Goal: Task Accomplishment & Management: Use online tool/utility

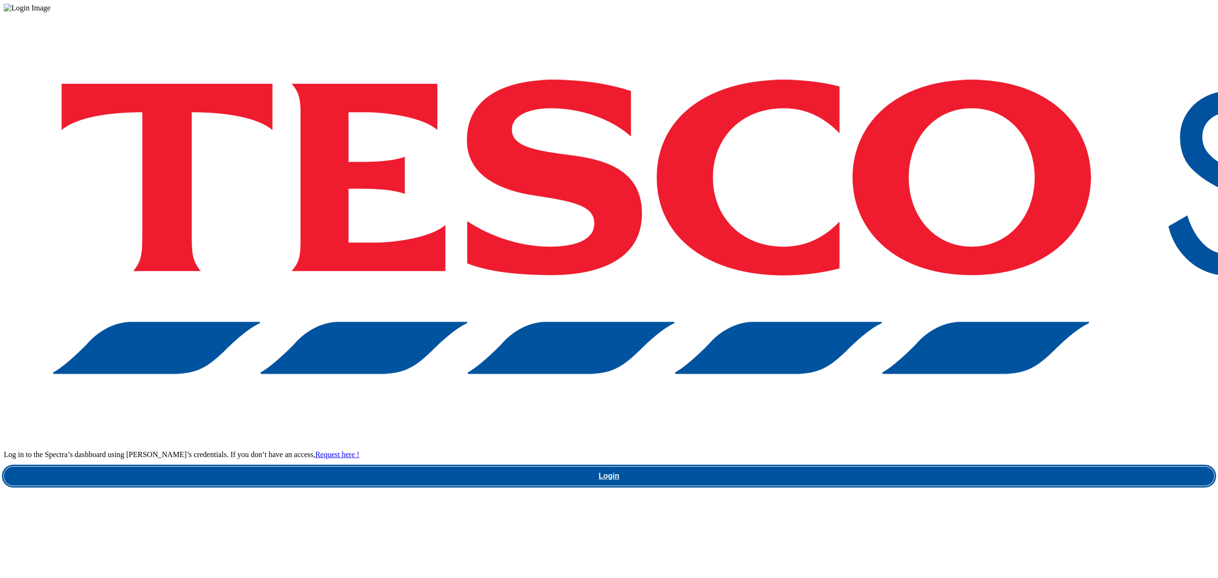
click at [866, 466] on link "Login" at bounding box center [609, 475] width 1210 height 19
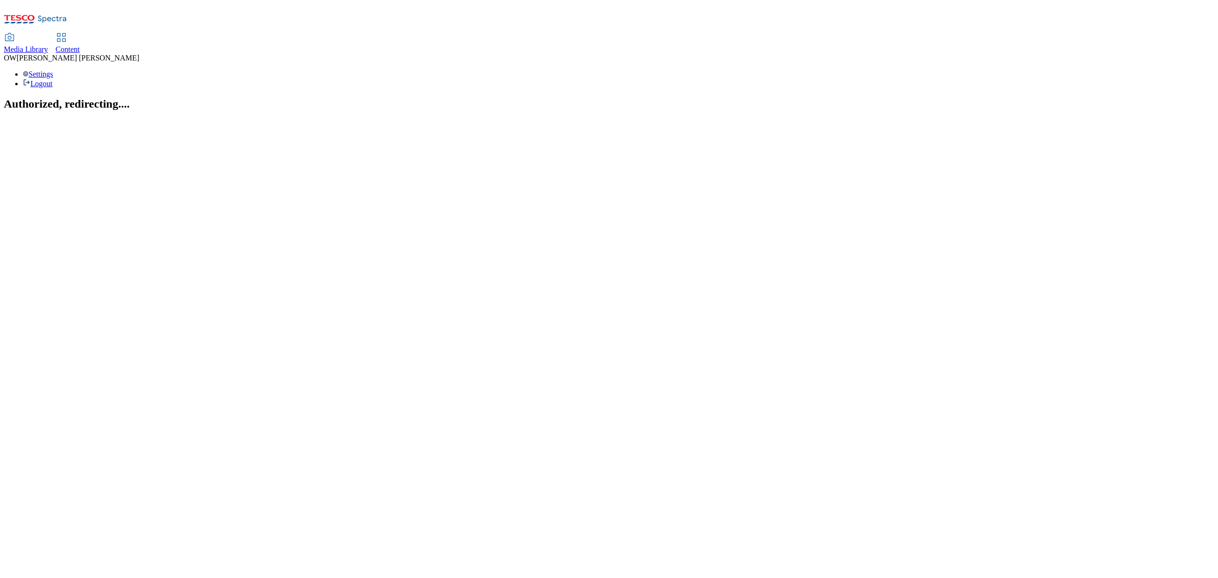
click at [80, 45] on span "Content" at bounding box center [68, 49] width 24 height 8
select select "ghs-uk"
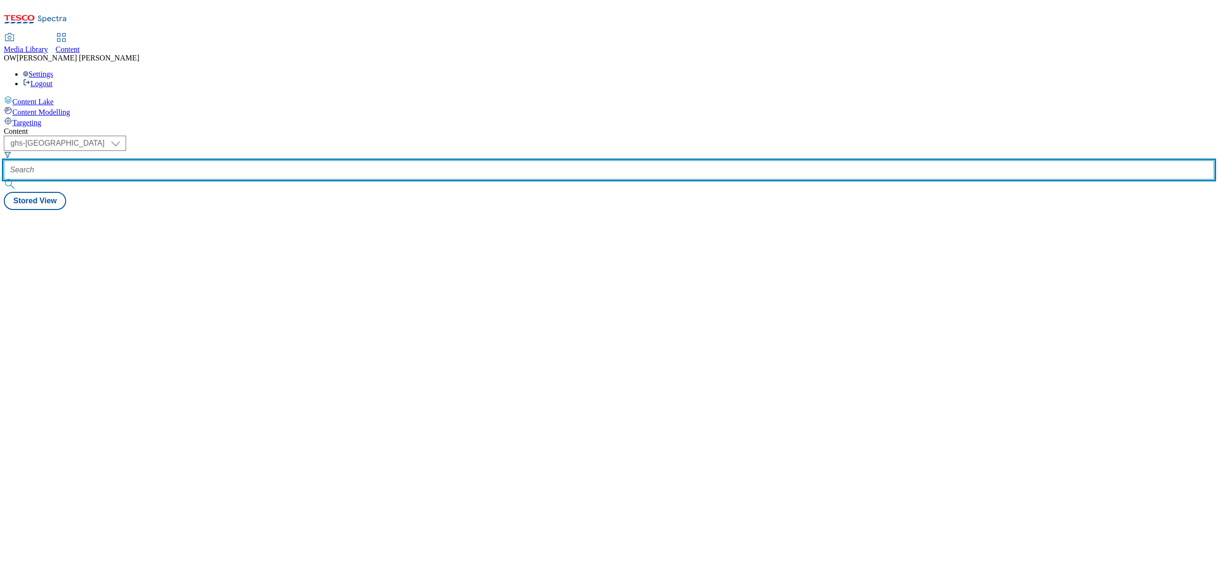
click at [219, 160] on input "text" at bounding box center [609, 169] width 1210 height 19
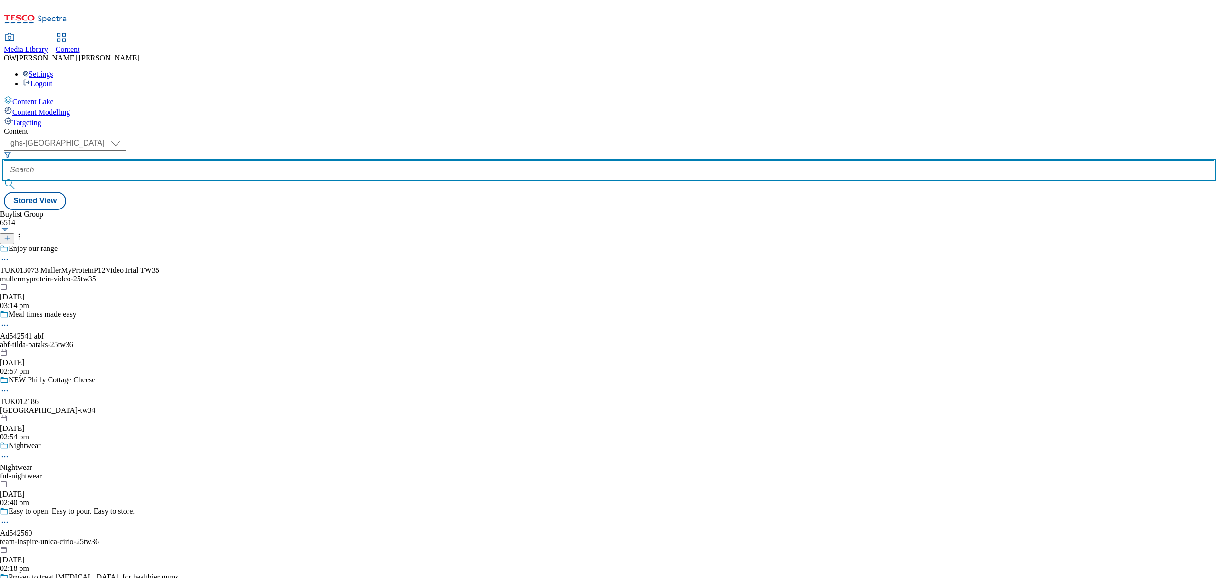
paste input "flora-food-elmlea-25tw34"
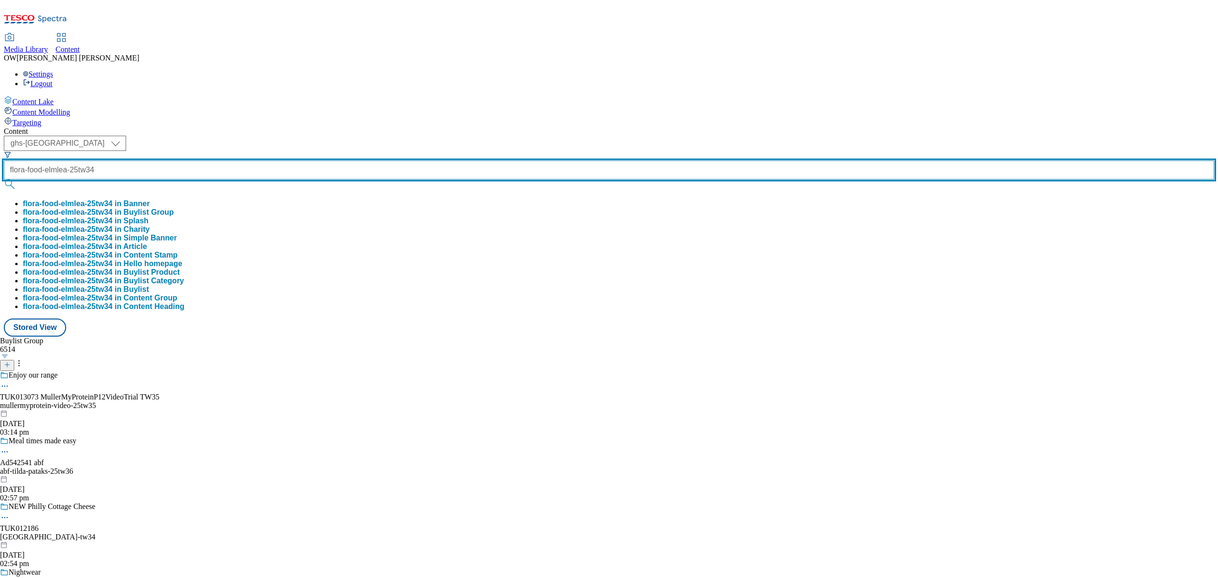
type input "flora-food-elmlea-25tw34"
click at [4, 179] on button "submit" at bounding box center [10, 184] width 13 height 10
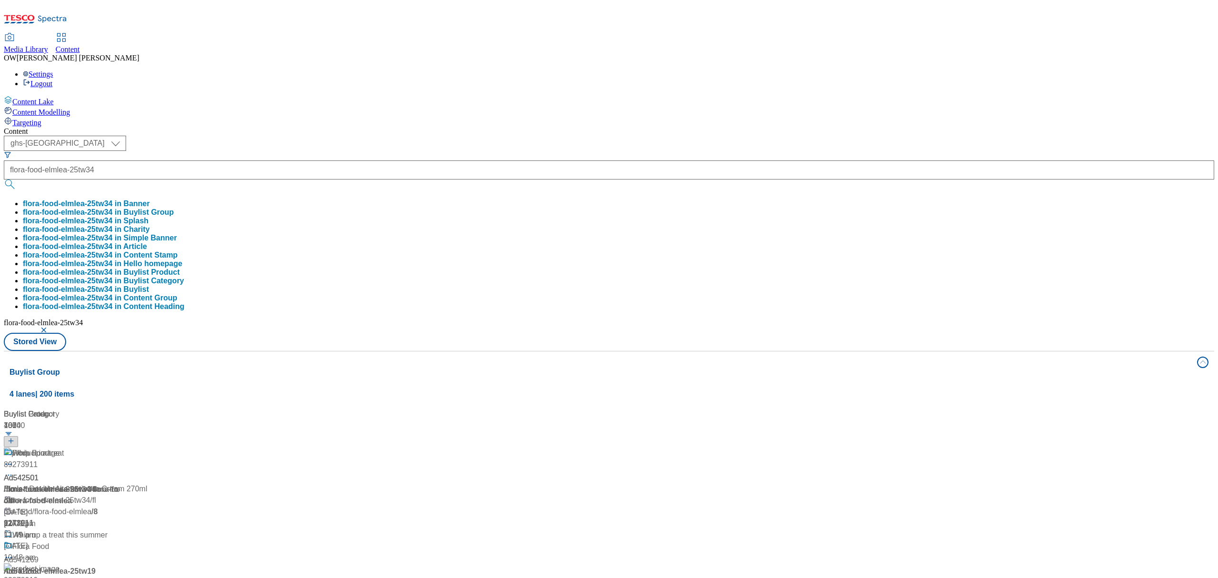
click at [486, 136] on div "( optional ) ghs-roi ghs-uk ghs-uk flora-food-elmlea-25tw34 flora-food-elmlea-2…" at bounding box center [609, 243] width 1210 height 215
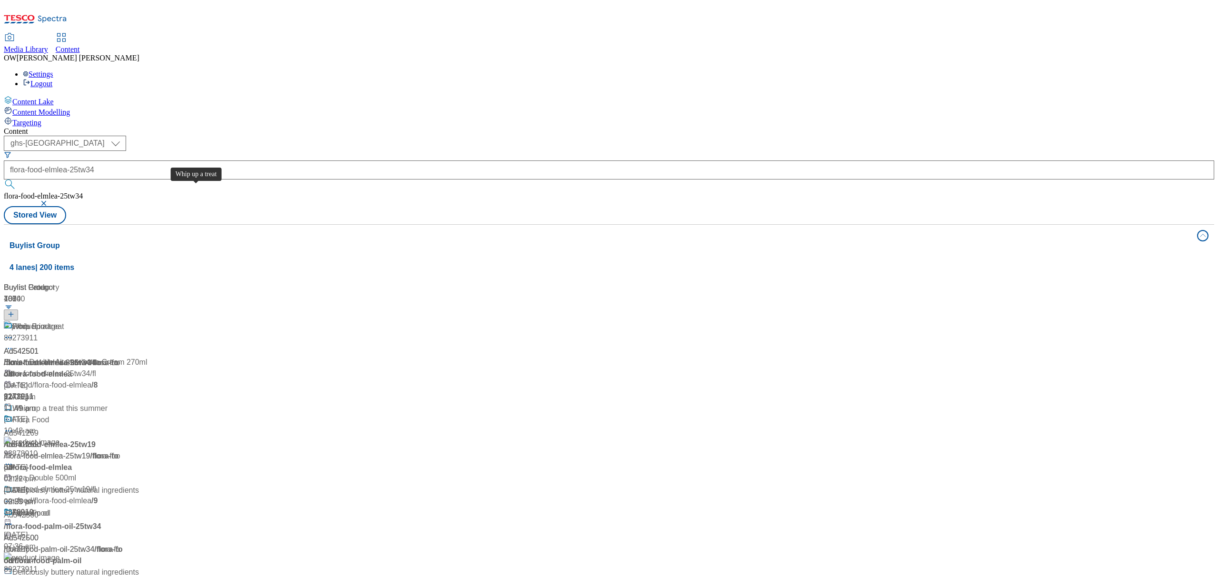
click at [64, 321] on div "Whip up a treat" at bounding box center [38, 326] width 52 height 11
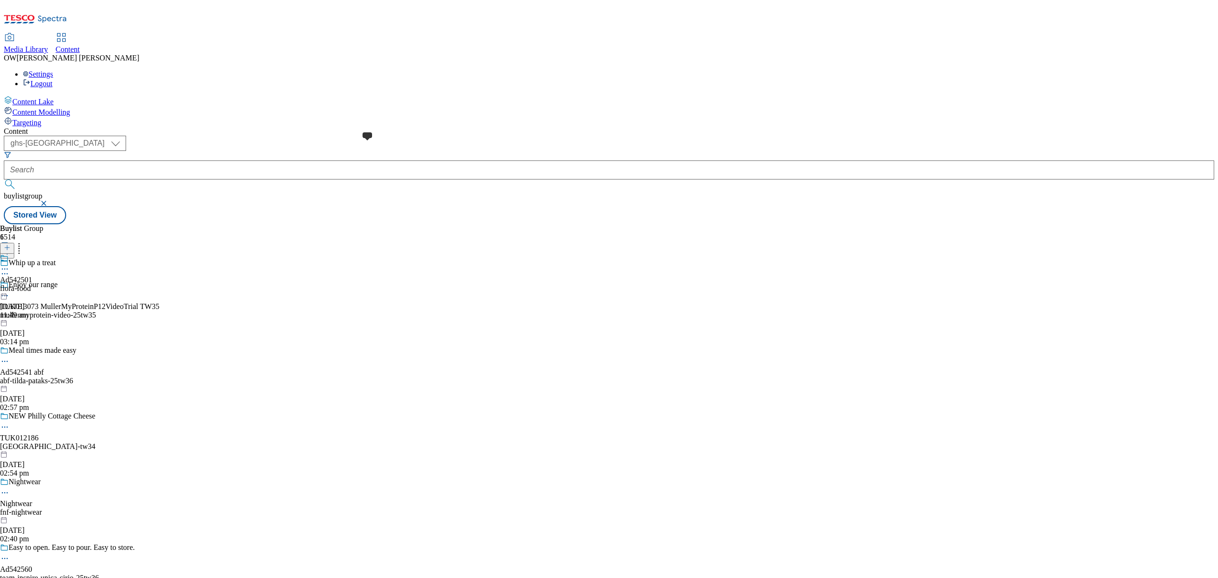
click at [9, 254] on span at bounding box center [9, 259] width 0 height 10
click at [6, 290] on circle at bounding box center [4, 290] width 1 height 1
click at [60, 395] on span "Un-publish" at bounding box center [44, 398] width 30 height 7
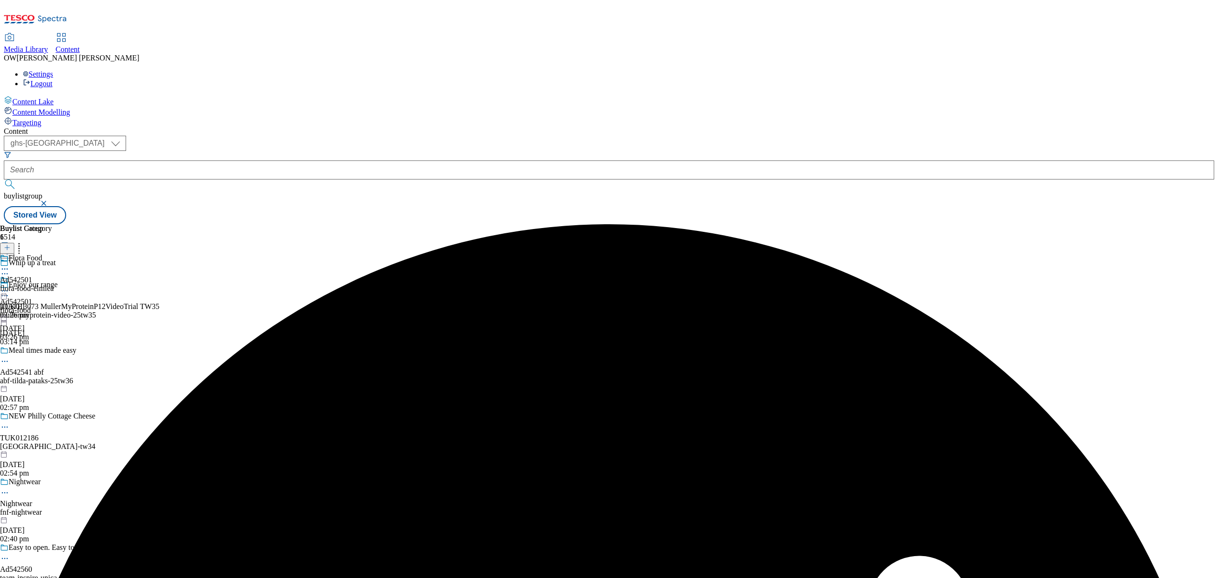
click at [10, 286] on icon at bounding box center [5, 291] width 10 height 10
click at [83, 360] on li "Un-preview" at bounding box center [51, 365] width 64 height 11
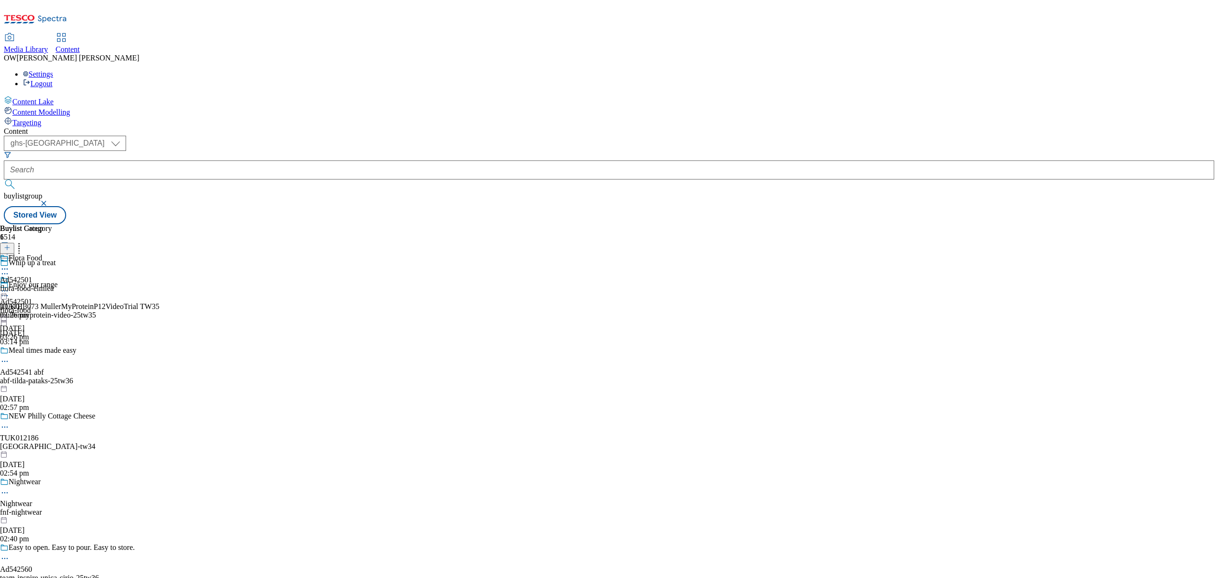
click at [10, 286] on icon at bounding box center [5, 291] width 10 height 10
click at [61, 362] on span "Un-preview" at bounding box center [45, 365] width 32 height 7
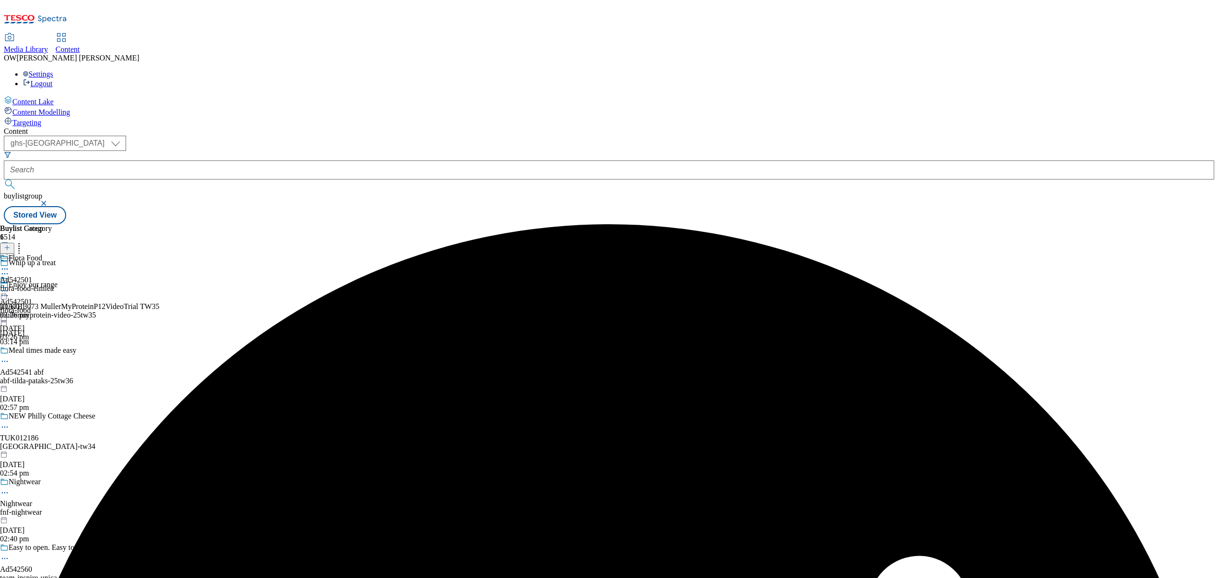
click at [10, 269] on icon at bounding box center [5, 274] width 10 height 10
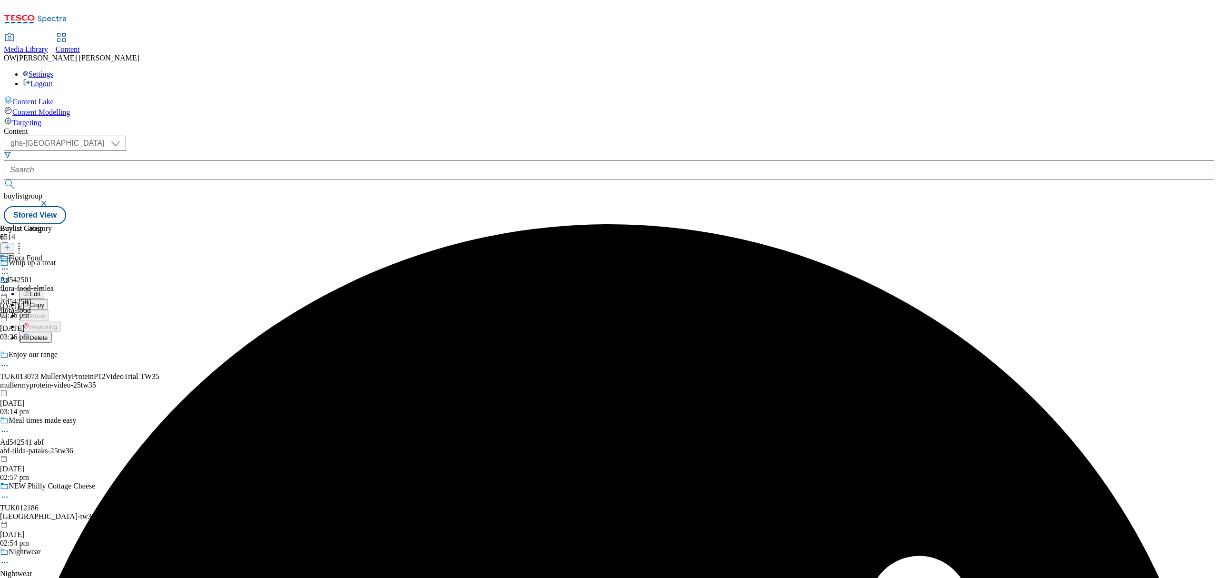
click at [44, 288] on button "Edit" at bounding box center [31, 293] width 25 height 11
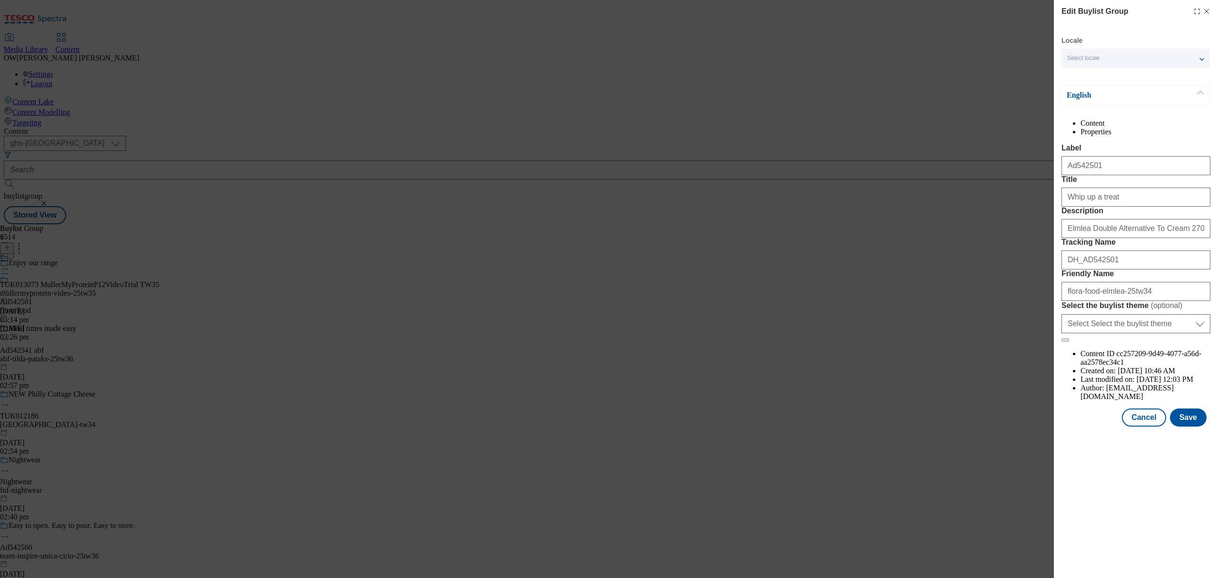
click at [1203, 12] on icon "Modal" at bounding box center [1207, 12] width 8 height 8
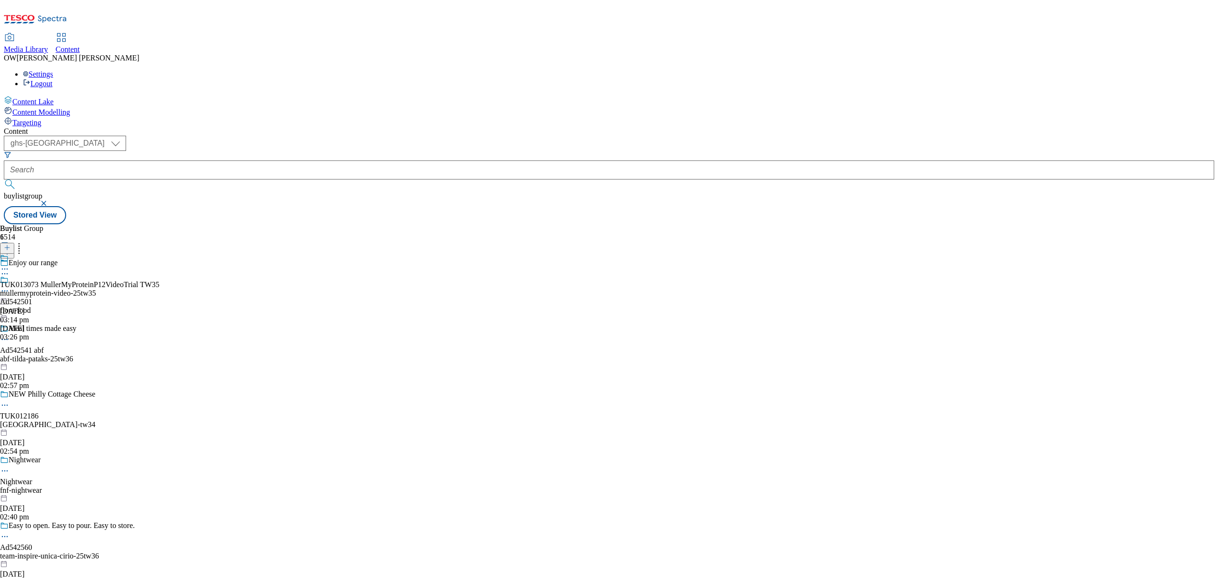
click at [10, 286] on icon at bounding box center [5, 291] width 10 height 10
click at [44, 305] on button "Edit" at bounding box center [31, 310] width 25 height 11
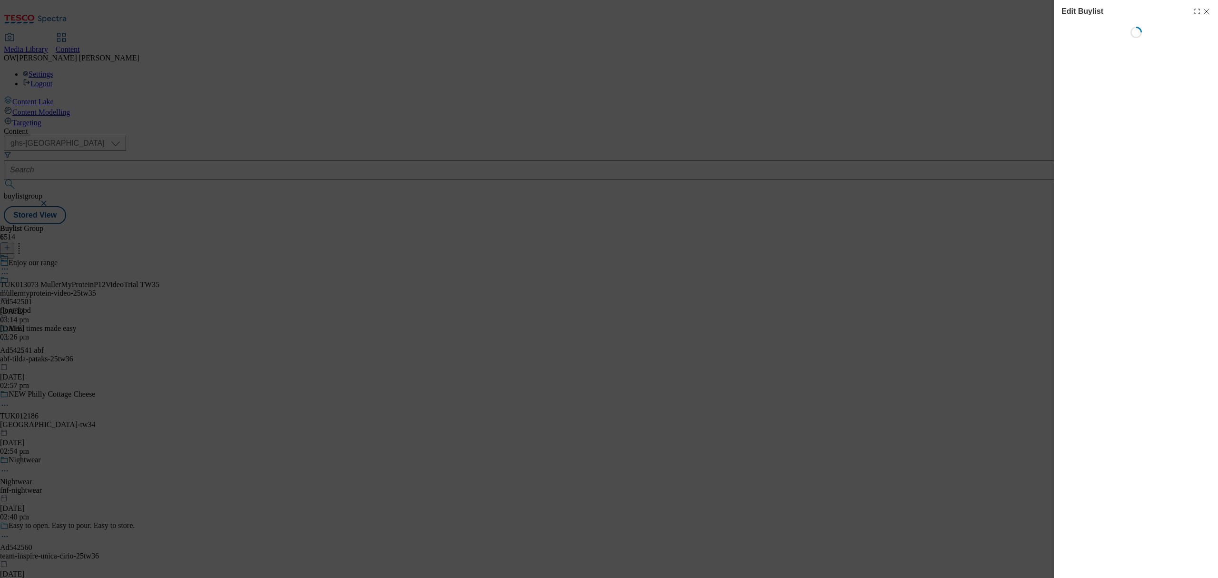
select select "tactical"
select select "supplier funded short term 1-3 weeks"
select select "dunnhumby"
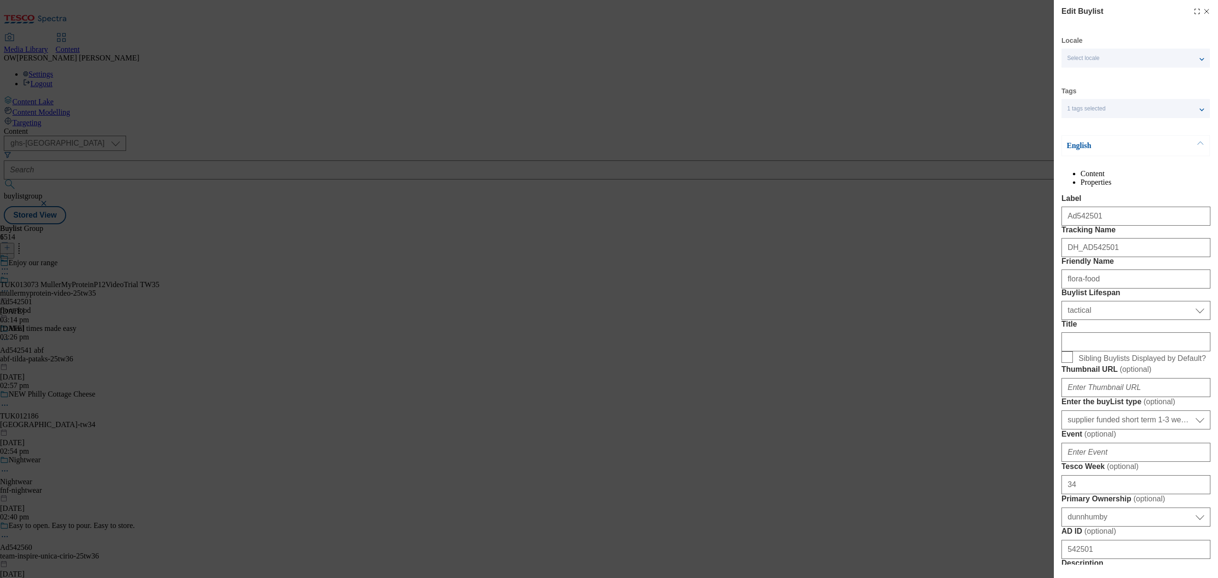
select select "Banner"
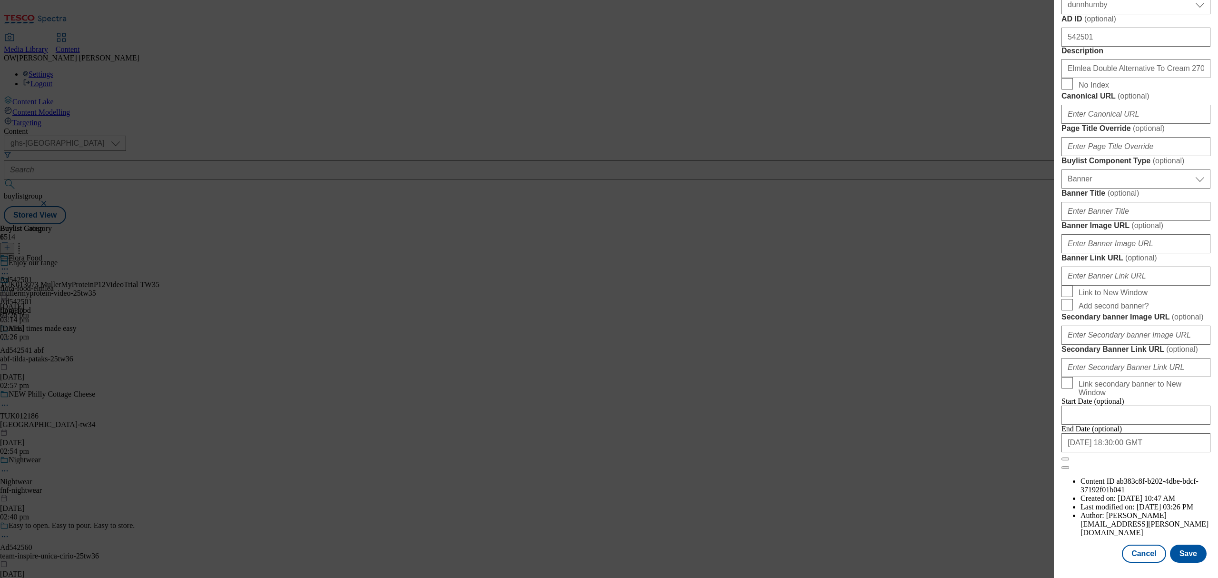
scroll to position [866, 0]
click at [1128, 546] on button "Cancel" at bounding box center [1144, 553] width 44 height 18
select select "tactical"
select select "supplier funded short term 1-3 weeks"
select select "dunnhumby"
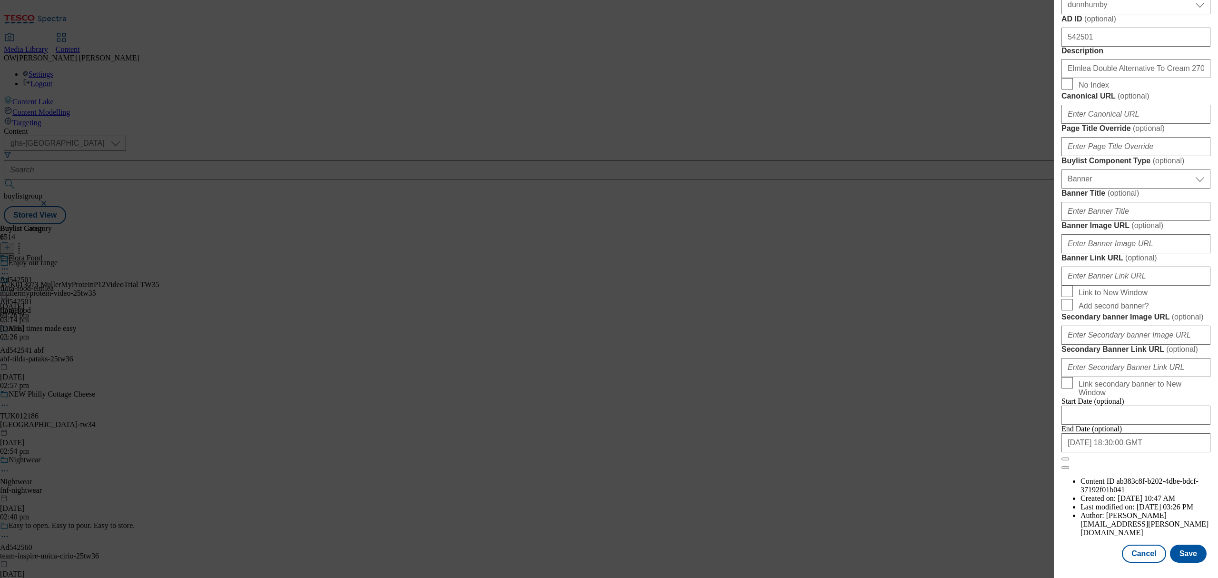
select select "Banner"
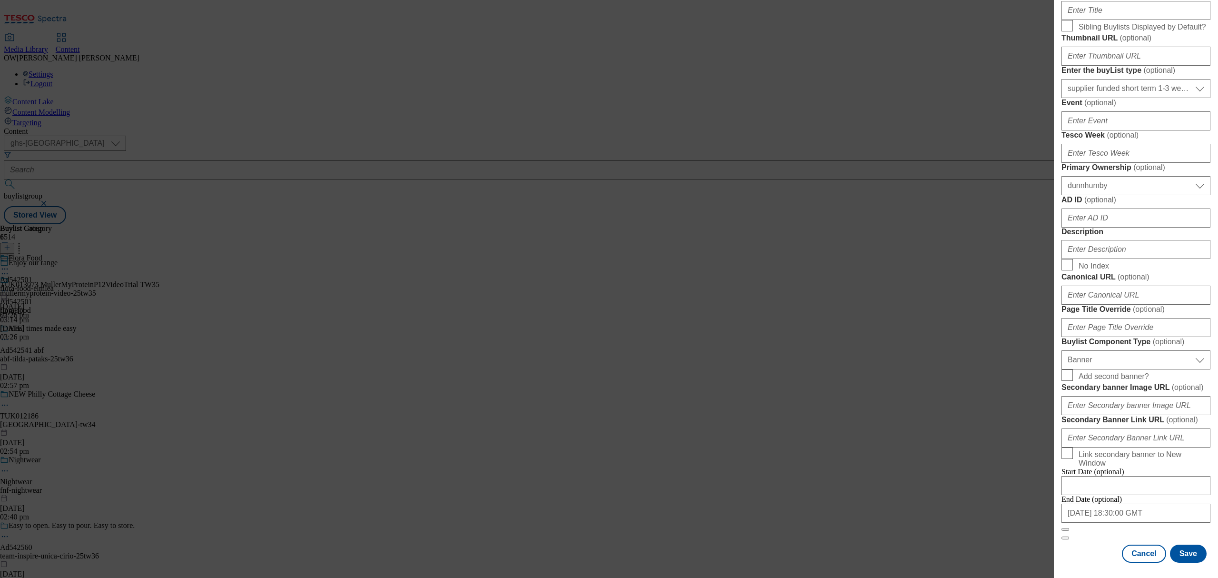
scroll to position [652, 0]
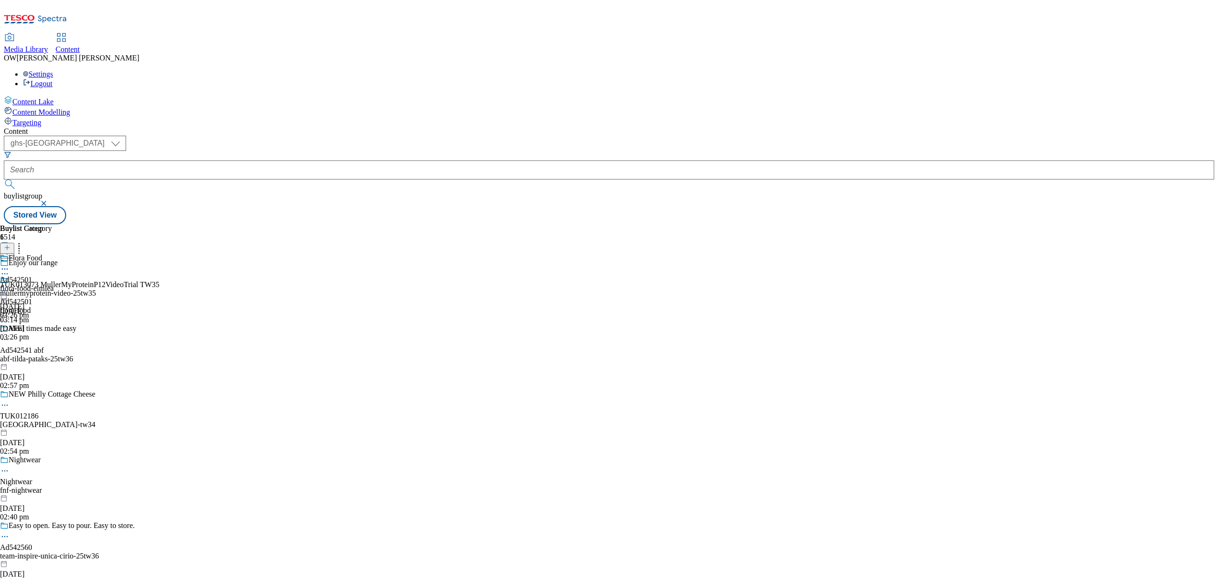
click at [10, 264] on icon at bounding box center [5, 269] width 10 height 10
click at [44, 283] on button "Edit" at bounding box center [31, 288] width 25 height 11
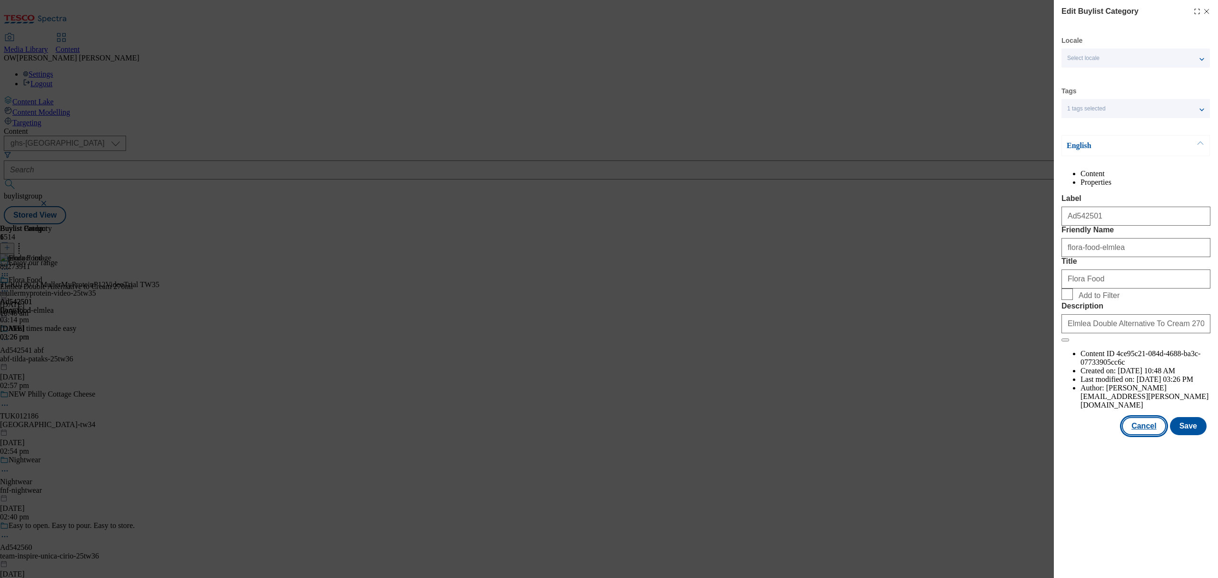
click at [1142, 435] on button "Cancel" at bounding box center [1144, 426] width 44 height 18
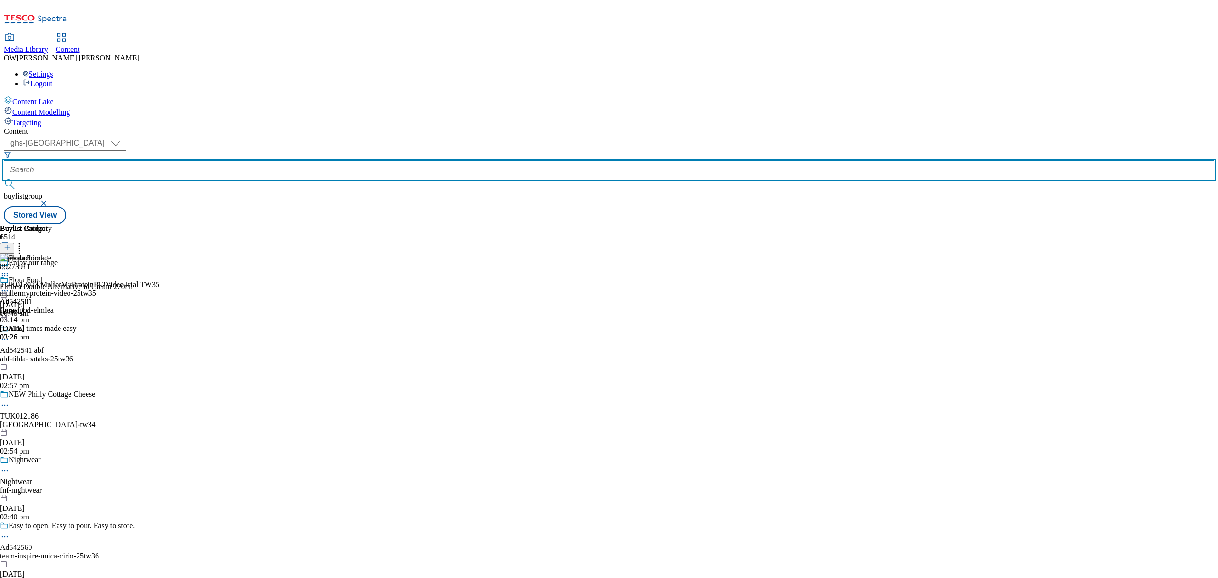
click at [244, 160] on input "text" at bounding box center [609, 169] width 1210 height 19
paste input "flora-food-elmlea-25tw34"
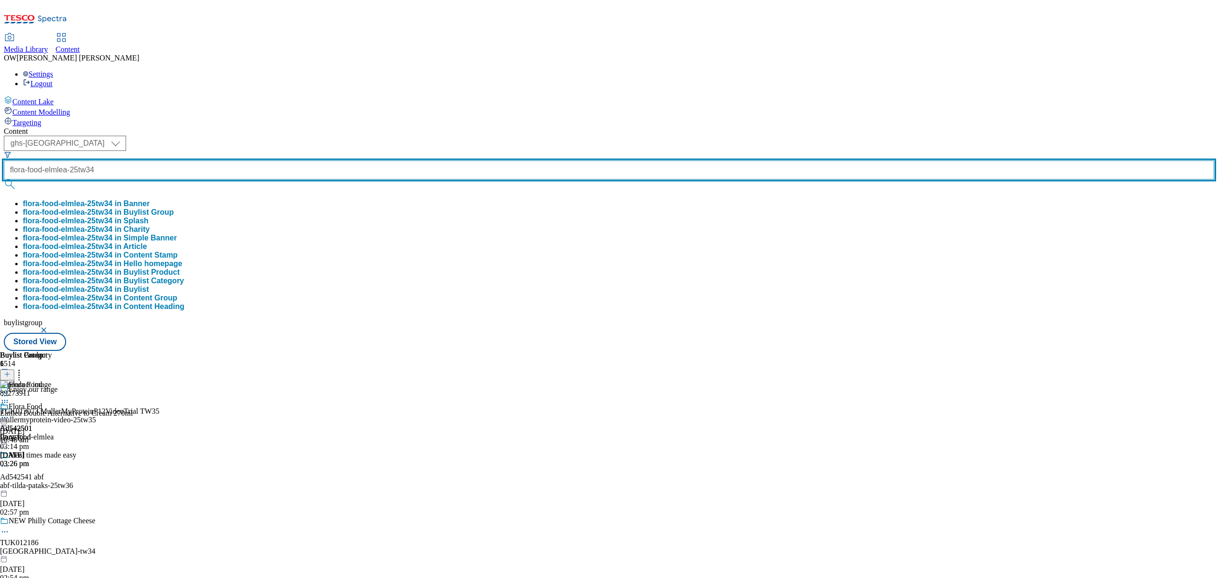
scroll to position [0, 3]
type input "flora-food-elmlea-25tw34"
click at [4, 179] on button "submit" at bounding box center [10, 184] width 13 height 10
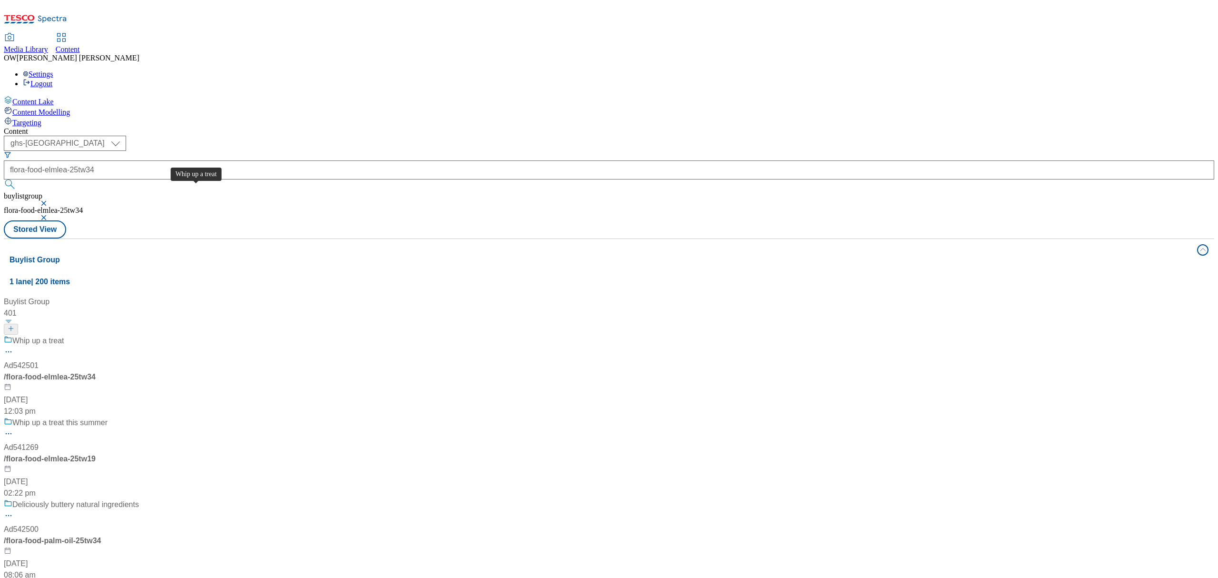
click at [64, 335] on div "Whip up a treat" at bounding box center [38, 340] width 52 height 11
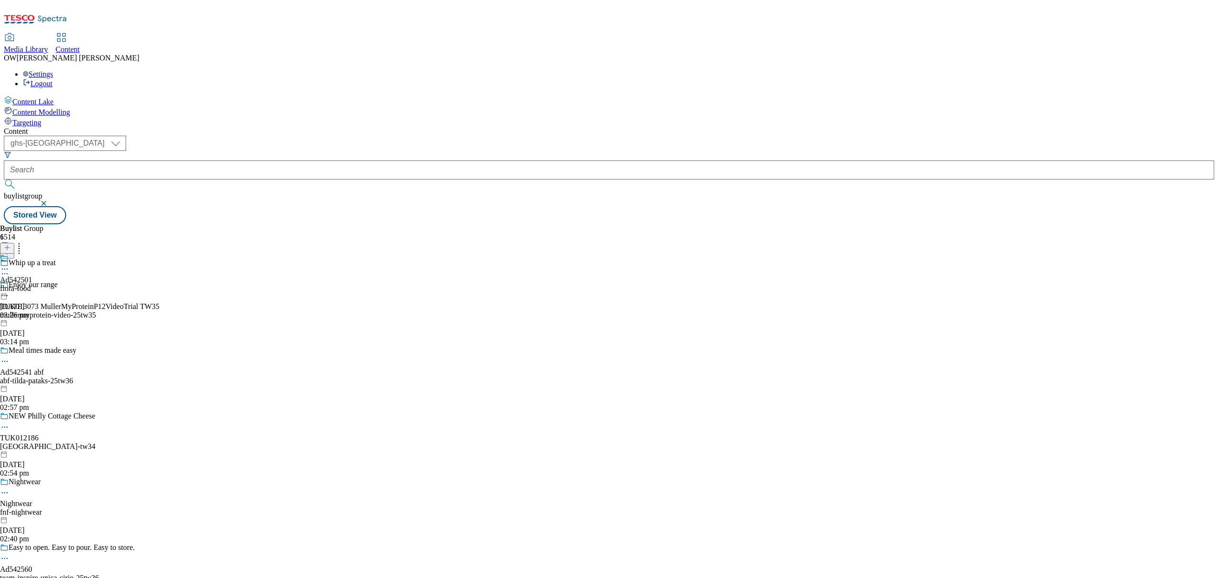
click at [229, 151] on form at bounding box center [609, 171] width 1210 height 41
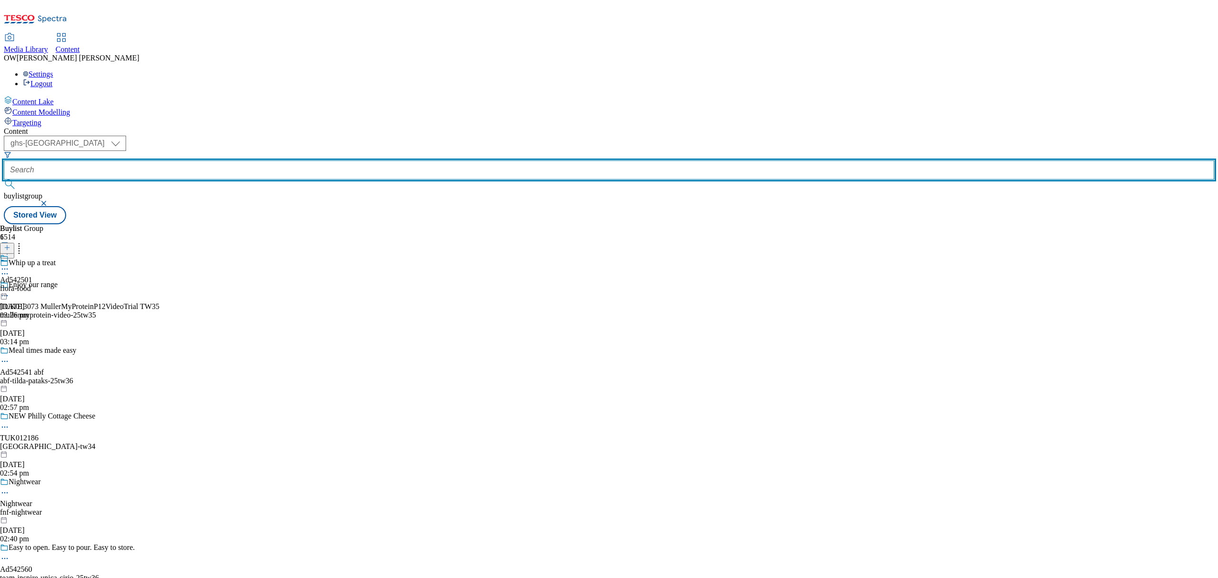
click at [231, 160] on input "text" at bounding box center [609, 169] width 1210 height 19
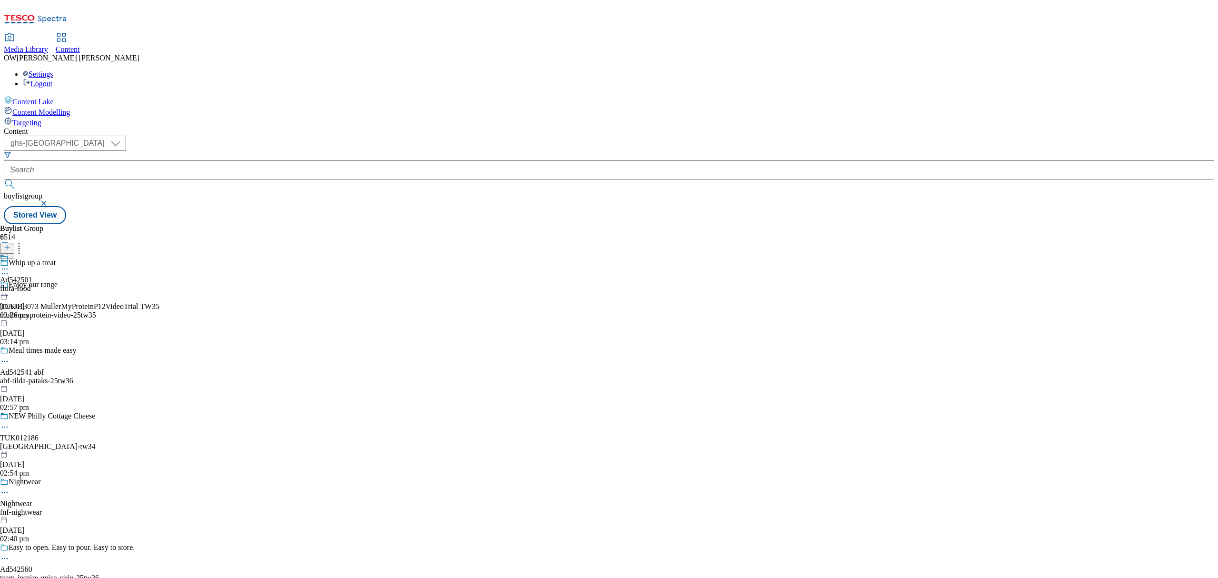
click at [10, 264] on icon at bounding box center [5, 269] width 10 height 10
click at [52, 329] on span "Preview" at bounding box center [40, 332] width 22 height 7
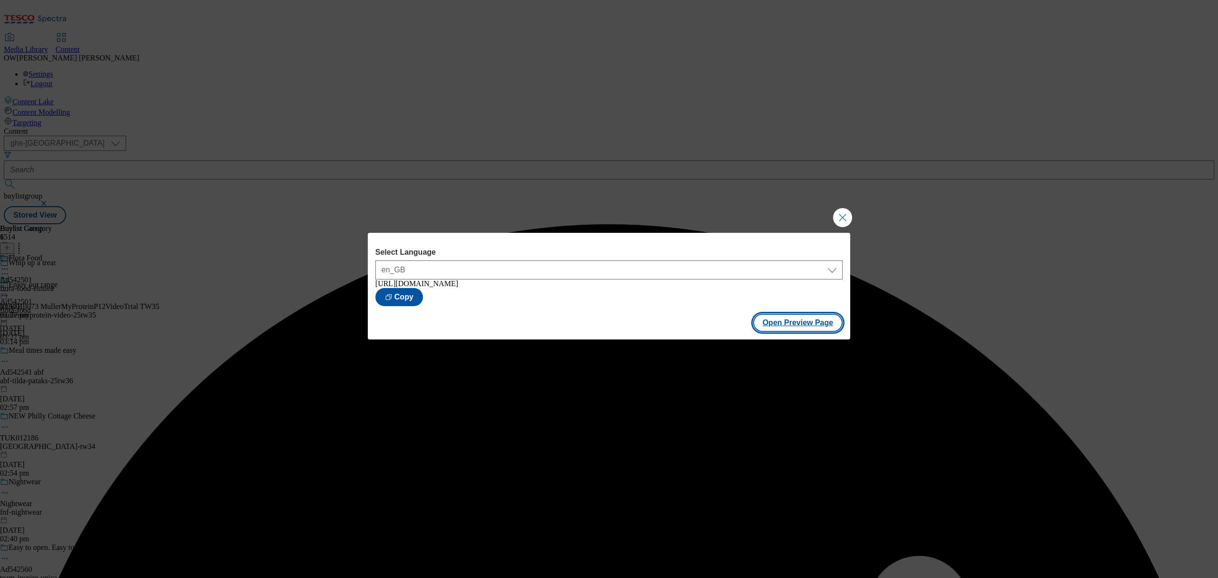
click at [783, 328] on button "Open Preview Page" at bounding box center [798, 322] width 90 height 18
click at [838, 215] on button "Close Modal" at bounding box center [842, 217] width 19 height 19
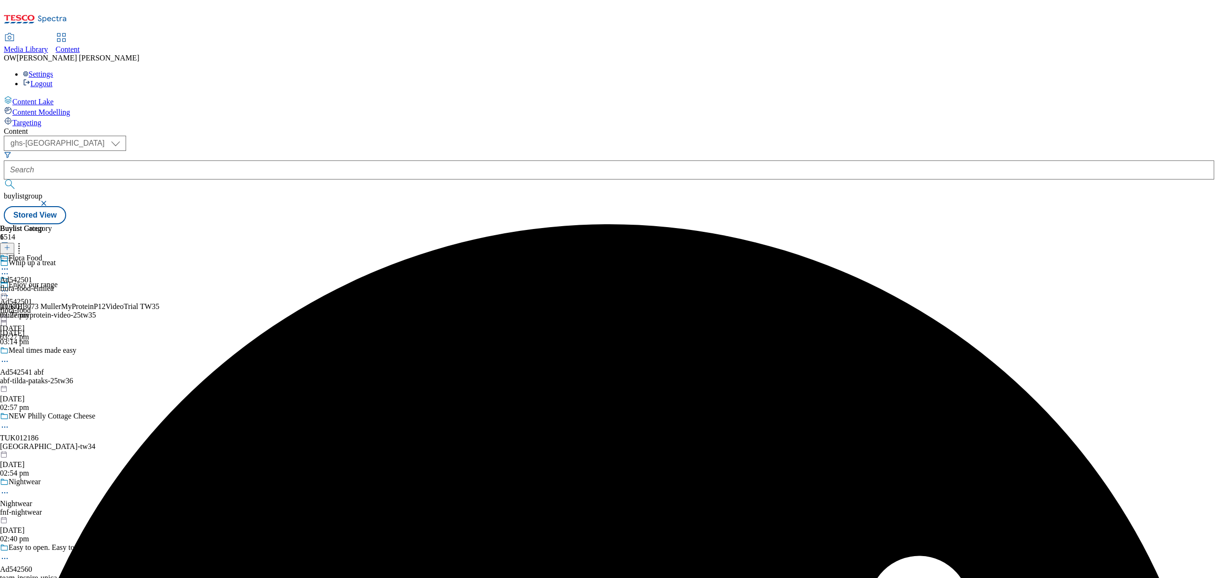
click at [10, 286] on icon at bounding box center [5, 291] width 10 height 10
click at [50, 384] on span "Publish" at bounding box center [39, 387] width 21 height 7
click at [42, 254] on div "Flora Food" at bounding box center [26, 258] width 34 height 9
click at [10, 286] on icon at bounding box center [5, 291] width 10 height 10
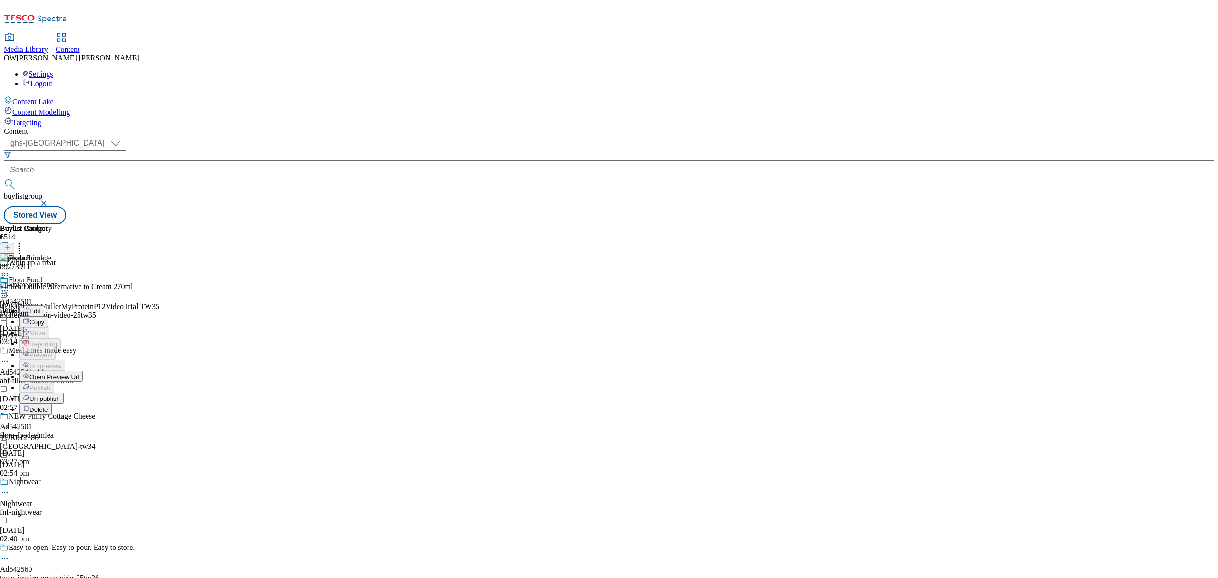
click at [83, 371] on button "Open Preview Url" at bounding box center [51, 376] width 64 height 11
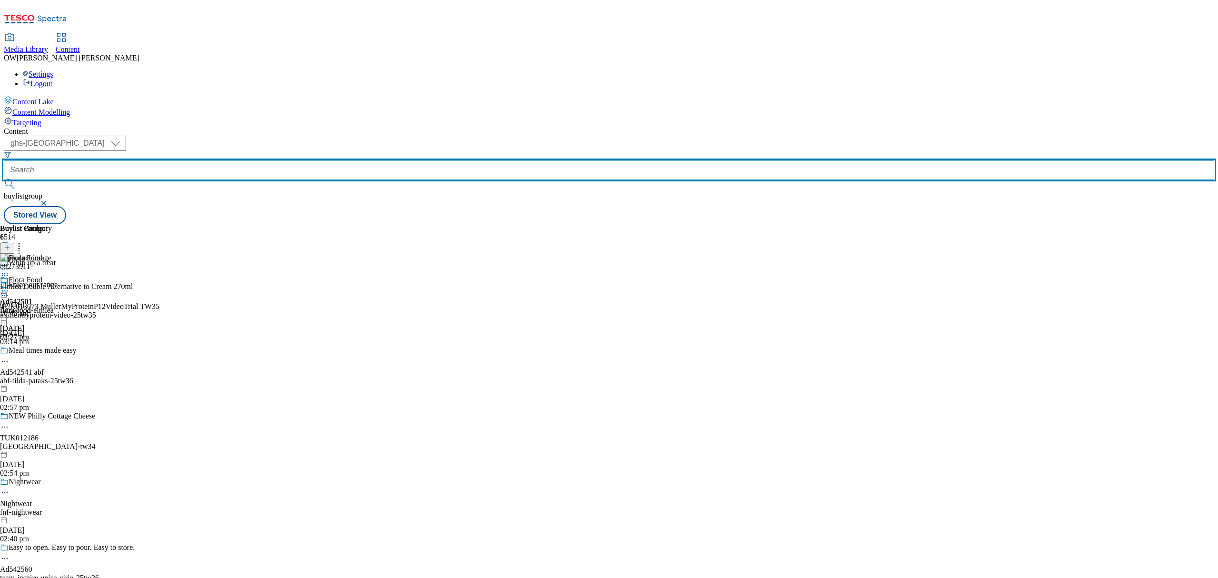
click at [223, 160] on input "text" at bounding box center [609, 169] width 1210 height 19
paste input "castel-freres-cotes-du-rhone-25tw33"
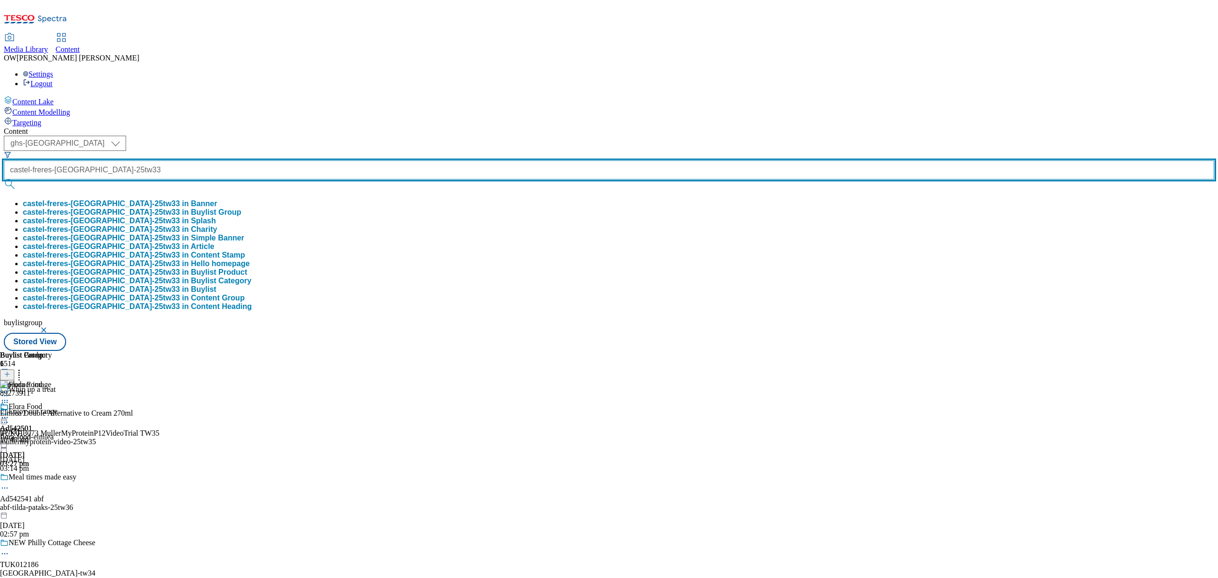
scroll to position [0, 38]
type input "castel-freres-cotes-du-rhone-25tw33"
click at [4, 179] on button "submit" at bounding box center [10, 184] width 13 height 10
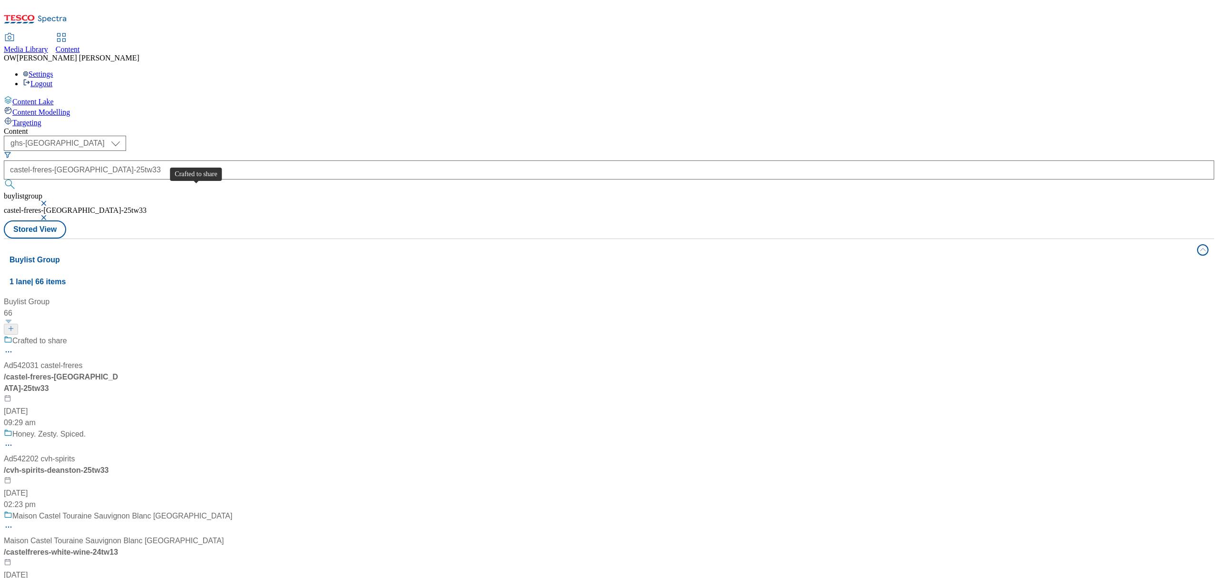
click at [67, 335] on div "Crafted to share" at bounding box center [39, 340] width 55 height 11
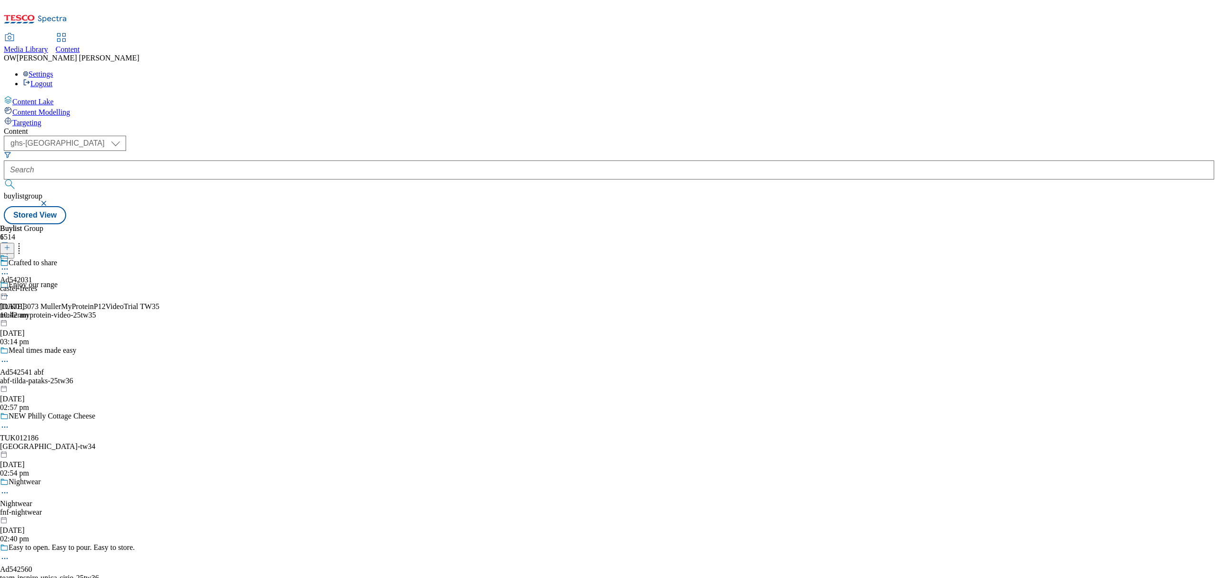
click at [10, 264] on icon at bounding box center [5, 269] width 10 height 10
click at [64, 371] on button "Un-publish" at bounding box center [41, 376] width 45 height 11
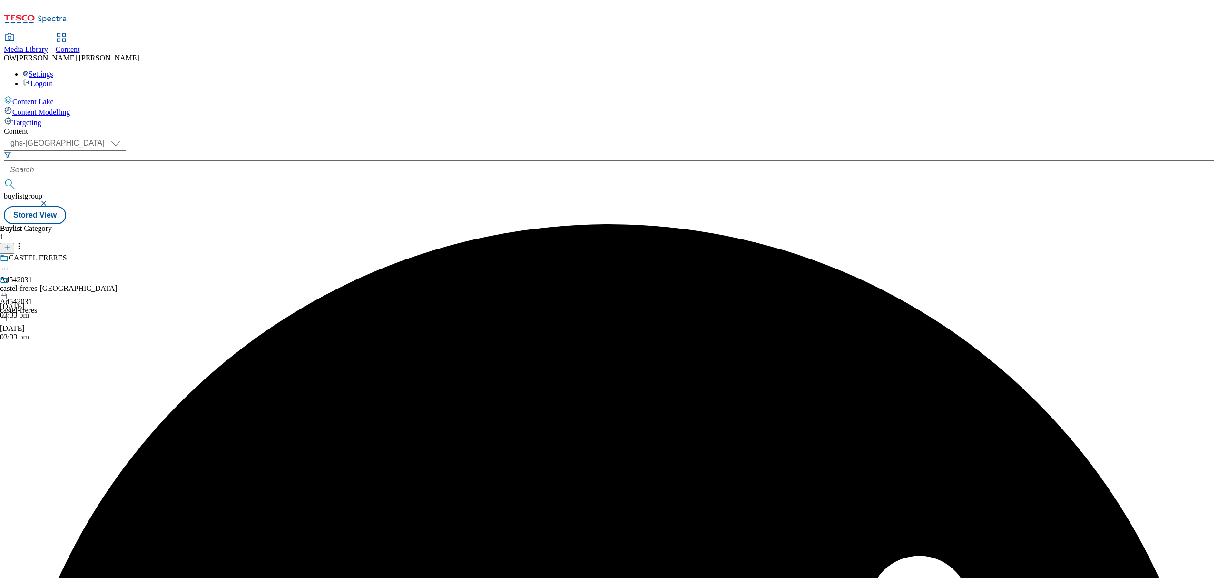
click at [444, 224] on div "Buylist 1 Ad542031 castel-freres 13 Oct 2025 03:33 pm Buylist Category 1 CASTEL…" at bounding box center [609, 224] width 1210 height 0
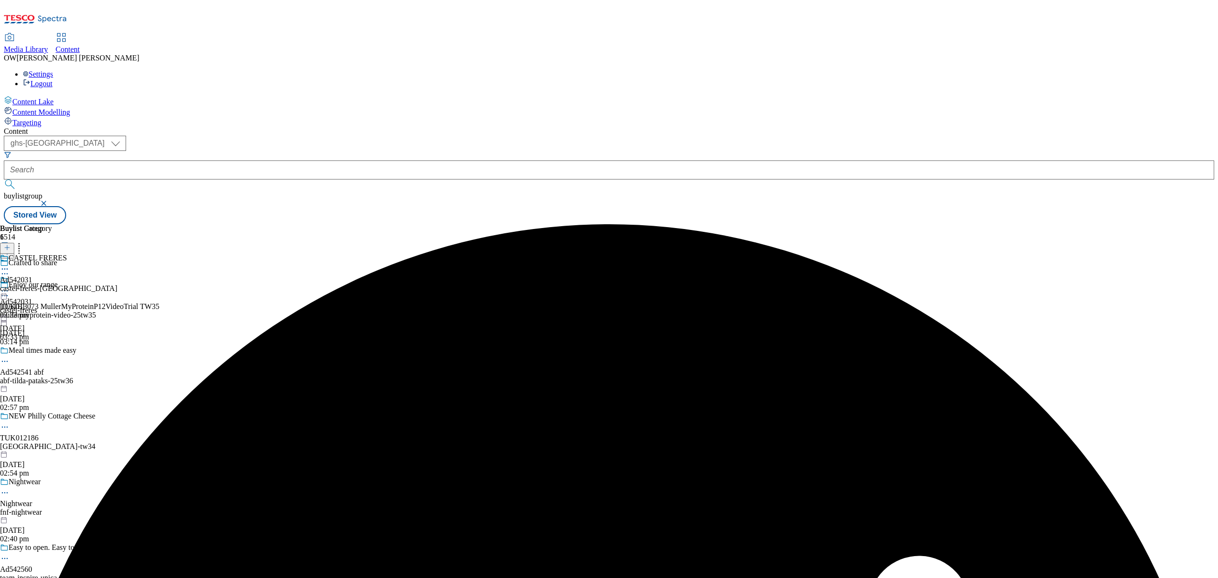
click at [10, 286] on icon at bounding box center [5, 291] width 10 height 10
click at [61, 362] on span "Un-preview" at bounding box center [45, 365] width 32 height 7
click at [10, 269] on icon at bounding box center [5, 274] width 10 height 10
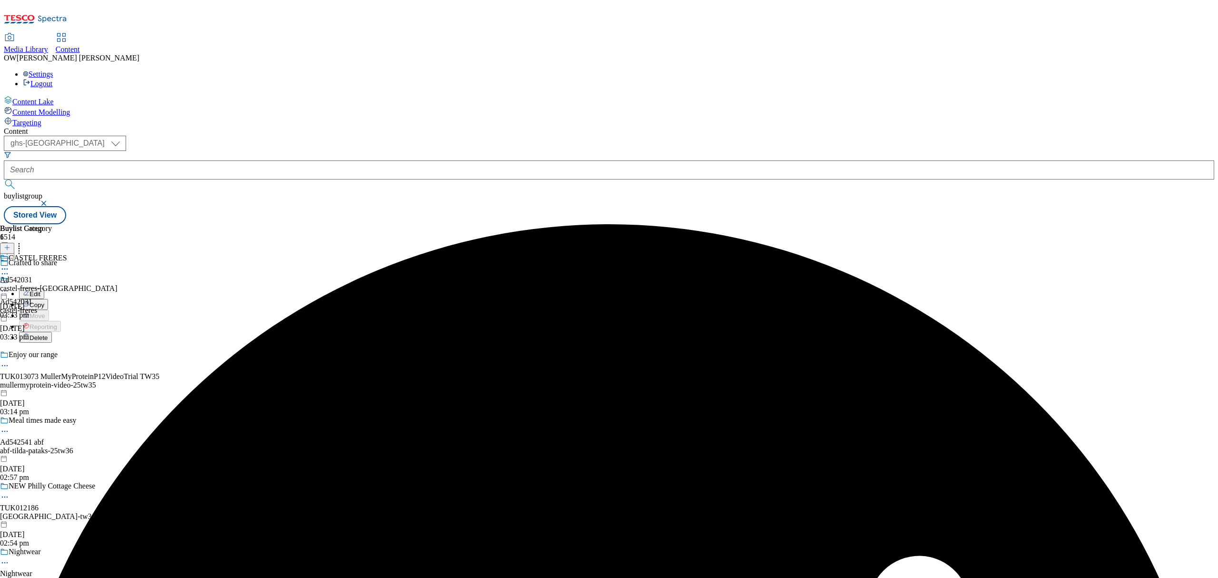
click at [44, 288] on button "Edit" at bounding box center [31, 293] width 25 height 11
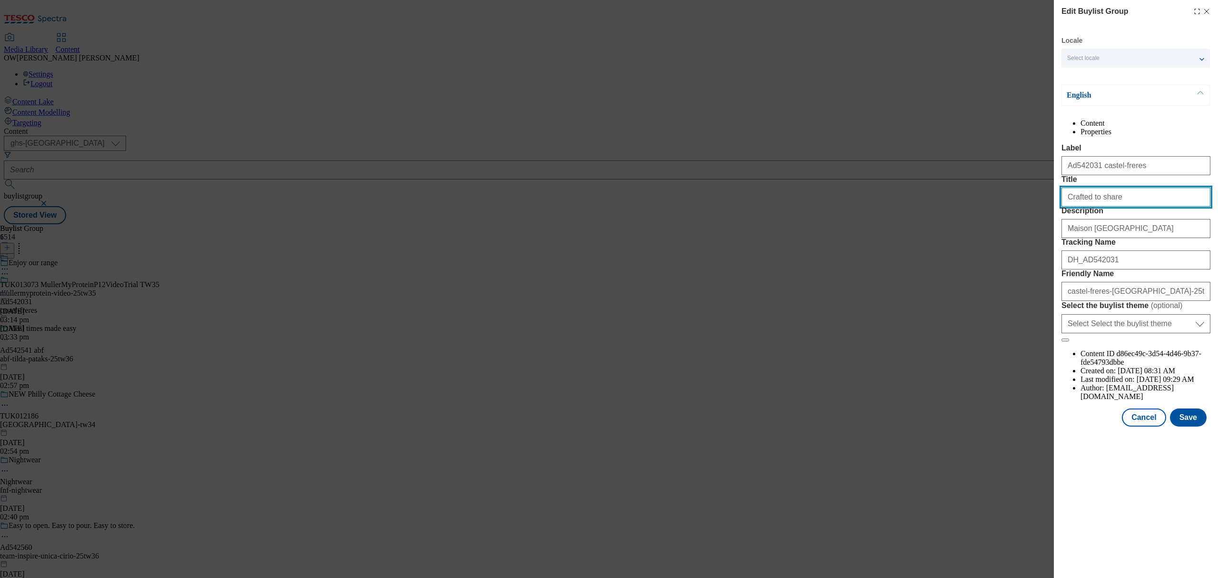
drag, startPoint x: 1111, startPoint y: 236, endPoint x: 999, endPoint y: 237, distance: 112.3
click at [1011, 246] on div "Edit Buylist Group Locale Select locale English Welsh English Content Propertie…" at bounding box center [609, 289] width 1218 height 578
drag, startPoint x: 1078, startPoint y: 232, endPoint x: 1086, endPoint y: 235, distance: 8.0
click at [1077, 206] on input "Maison Castel" at bounding box center [1135, 196] width 149 height 19
type input "Maison Castel"
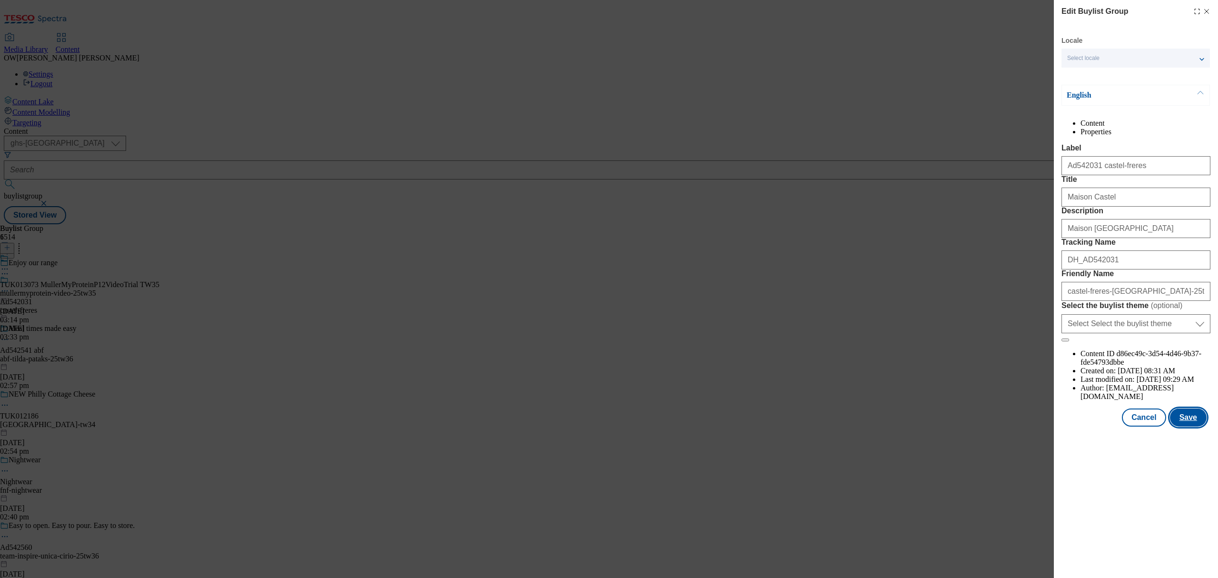
click at [1188, 426] on button "Save" at bounding box center [1188, 417] width 37 height 18
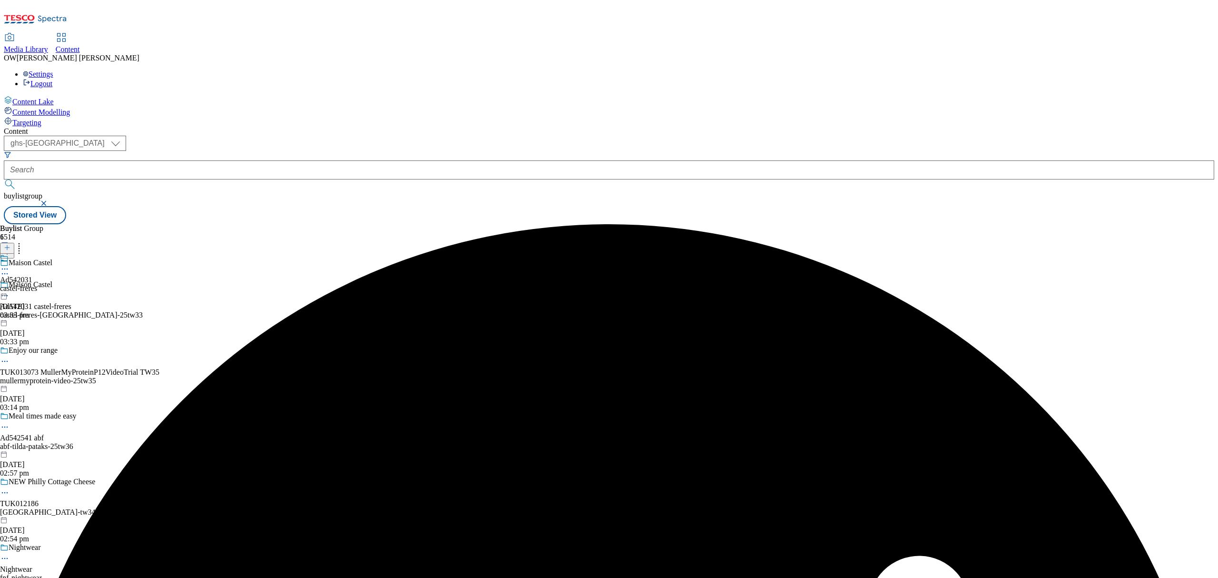
click at [10, 264] on icon at bounding box center [5, 269] width 10 height 10
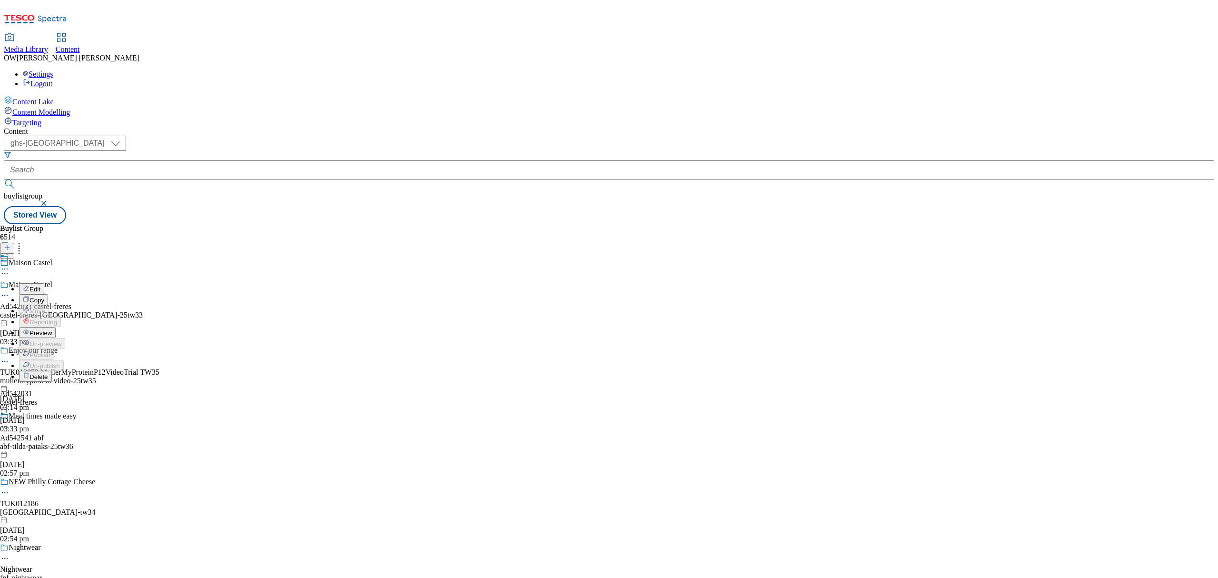
click at [52, 329] on span "Preview" at bounding box center [40, 332] width 22 height 7
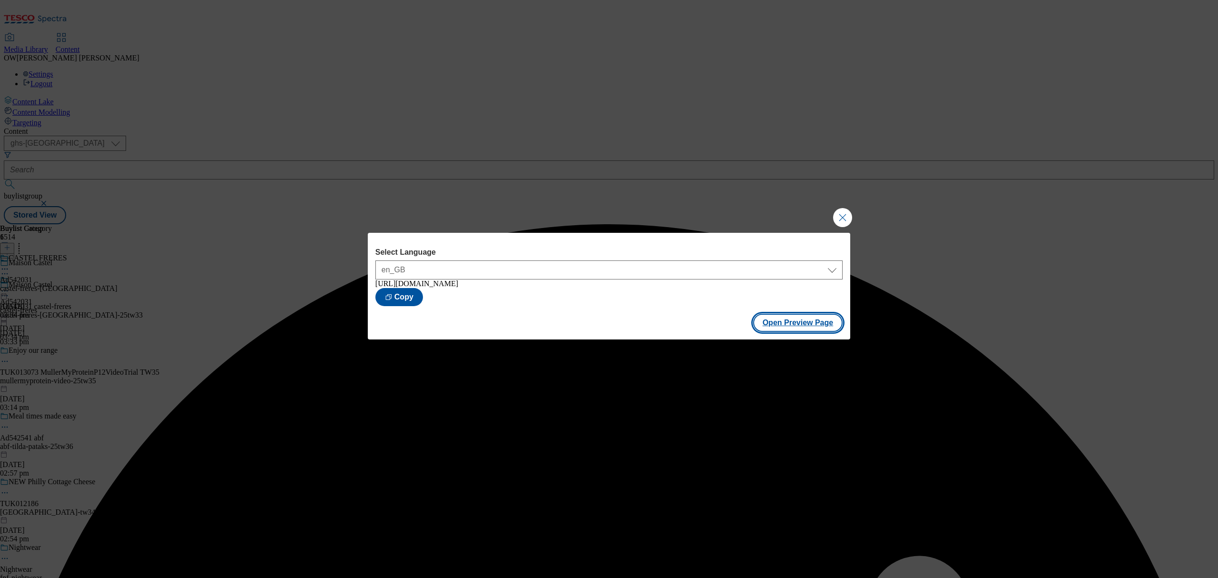
click at [780, 325] on button "Open Preview Page" at bounding box center [798, 322] width 90 height 18
click at [846, 211] on button "Close Modal" at bounding box center [842, 217] width 19 height 19
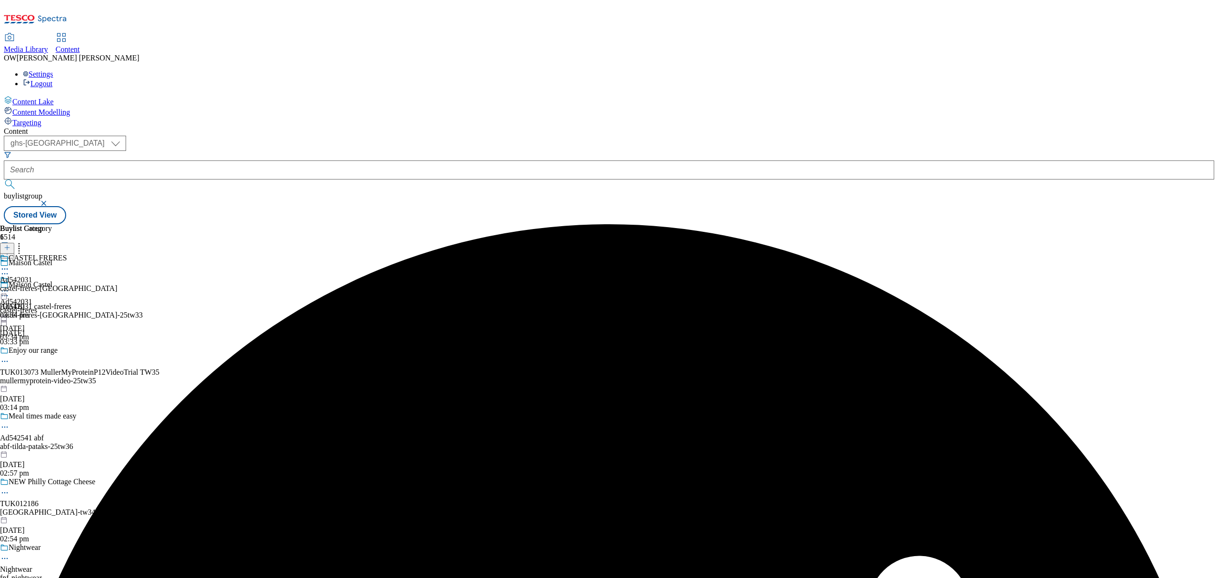
click at [10, 286] on icon at bounding box center [5, 291] width 10 height 10
click at [50, 384] on span "Publish" at bounding box center [39, 387] width 21 height 7
